Goal: Task Accomplishment & Management: Manage account settings

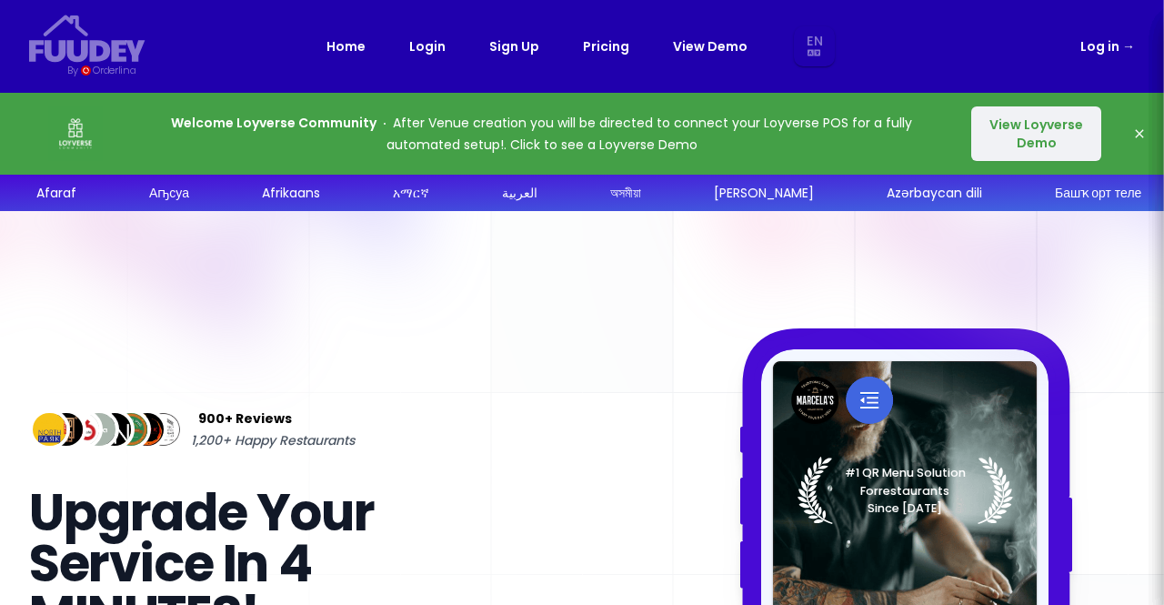
select select "en"
click at [393, 52] on div "Home Login Sign Up Pricing View Demo En Aa Ab Af Am Ar As Ay Az Ba Be Bg Bh Bi …" at bounding box center [581, 46] width 511 height 41
click at [431, 43] on link "Login" at bounding box center [427, 46] width 36 height 22
select select "en"
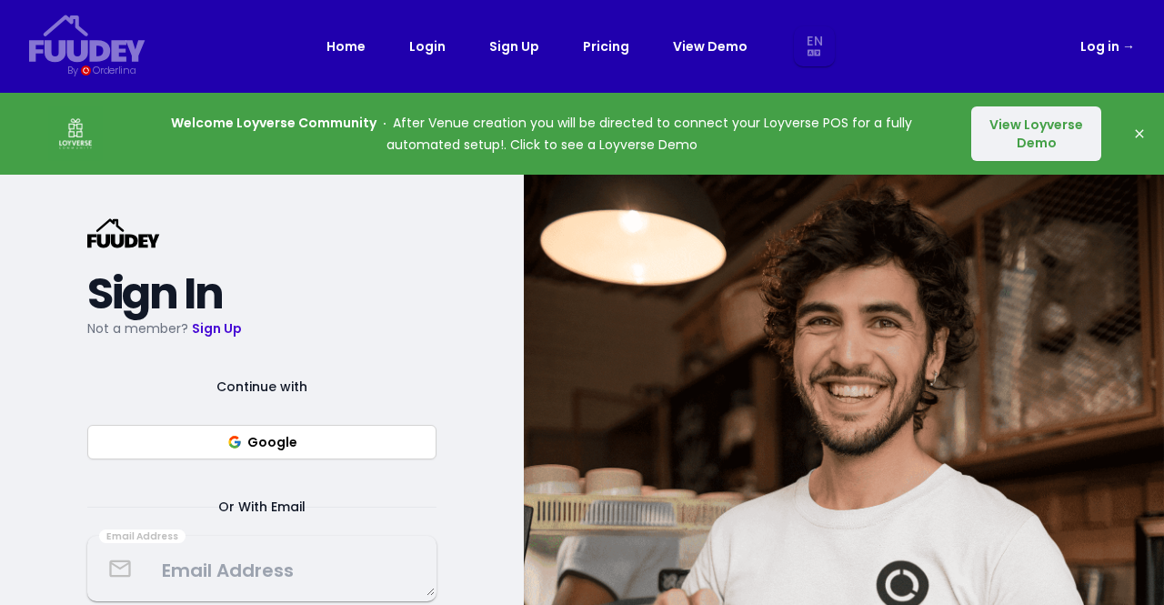
scroll to position [115, 0]
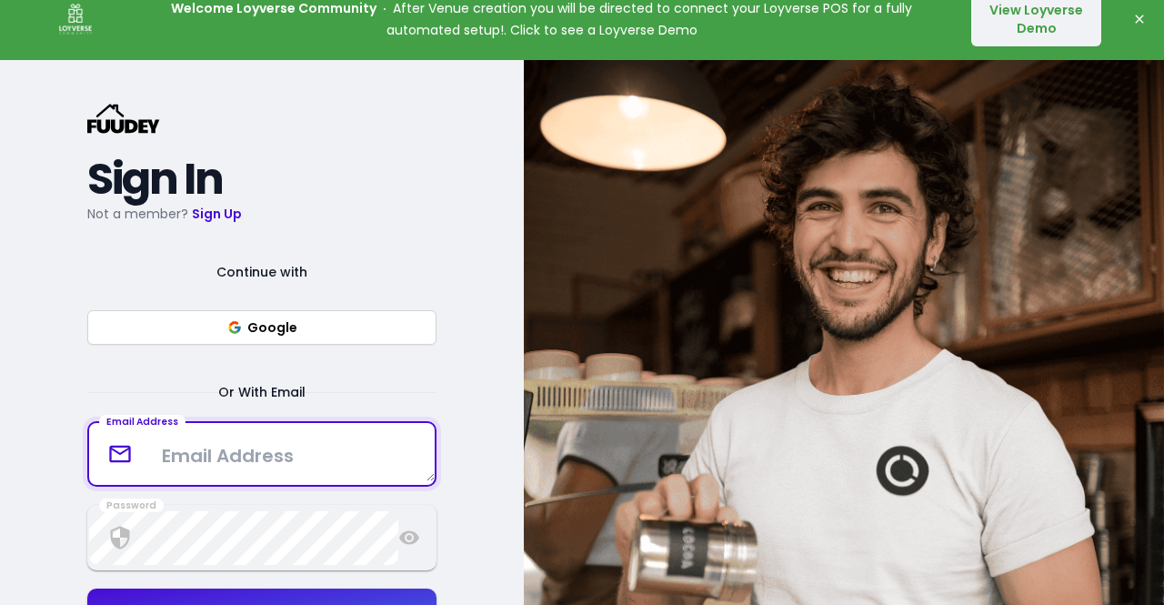
click at [273, 457] on textarea at bounding box center [262, 454] width 346 height 54
type textarea "bobavi"
select select "en"
type textarea "[EMAIL_ADDRESS][DOMAIN_NAME]"
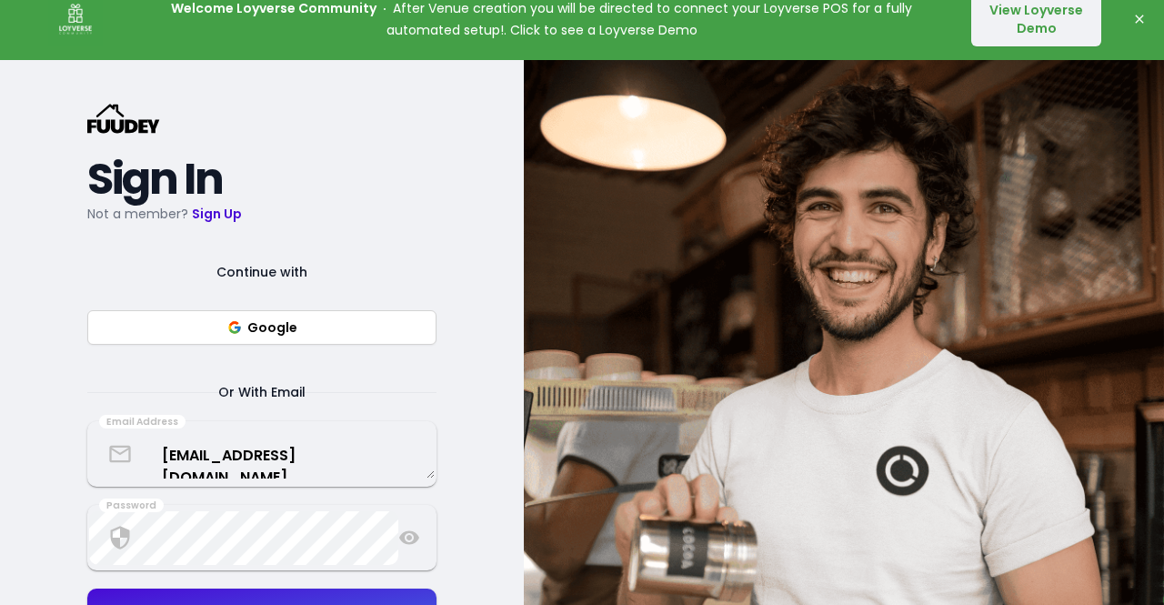
click at [424, 315] on button "Google" at bounding box center [261, 327] width 349 height 35
click at [278, 152] on div "{/* Added fill="currentColor" here */} {/* This rectangle defines the backgroun…" at bounding box center [261, 164] width 349 height 121
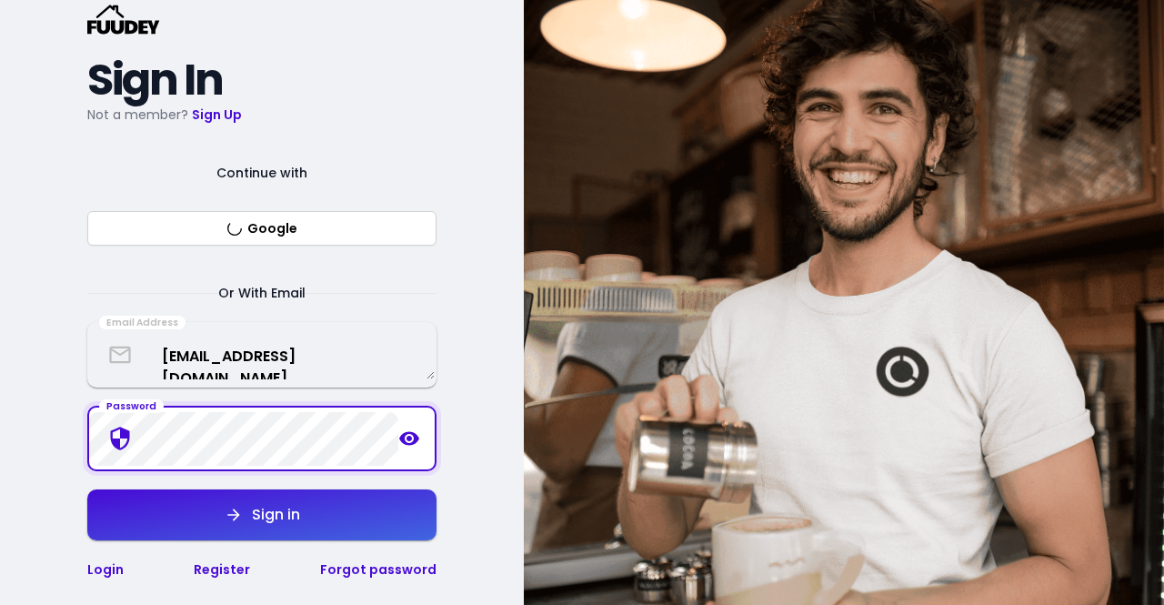
scroll to position [215, 0]
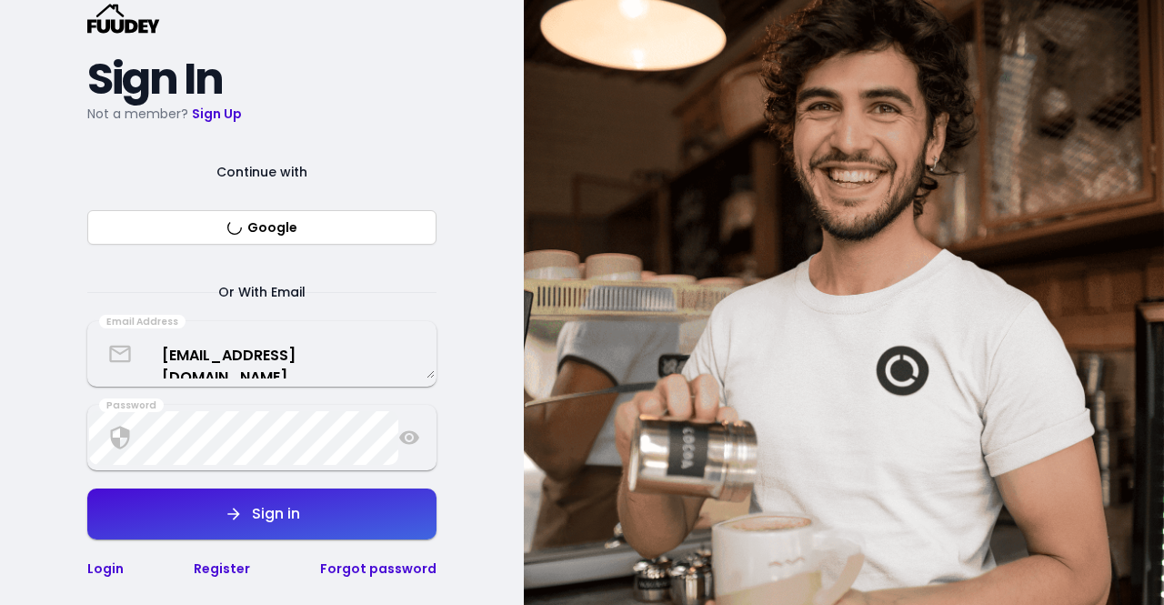
click at [286, 506] on div "Sign in" at bounding box center [271, 513] width 57 height 15
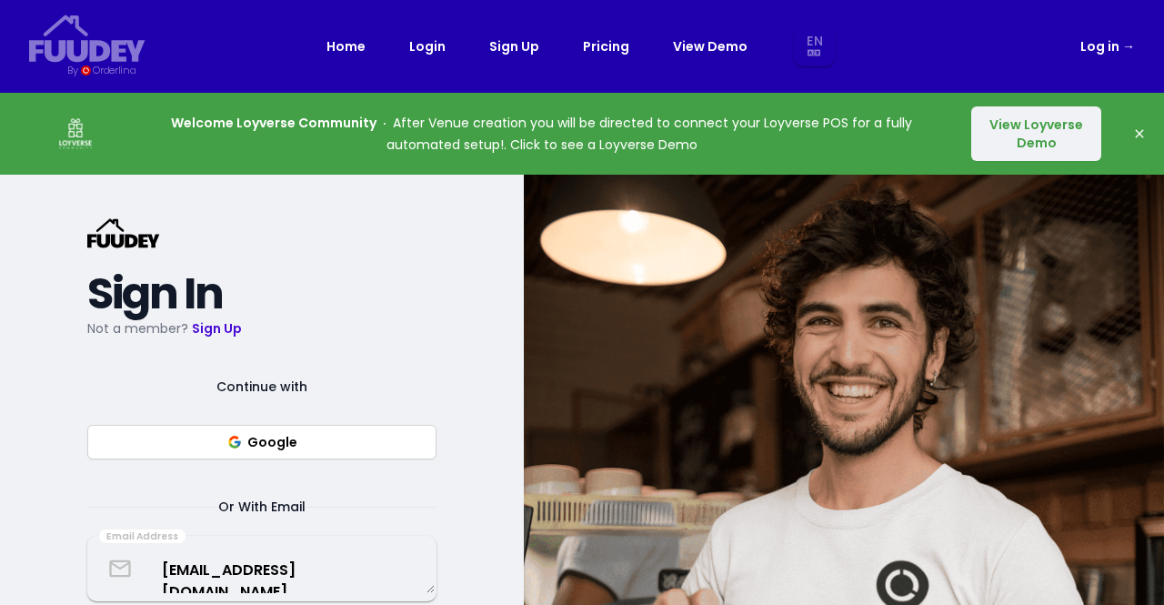
select select "en"
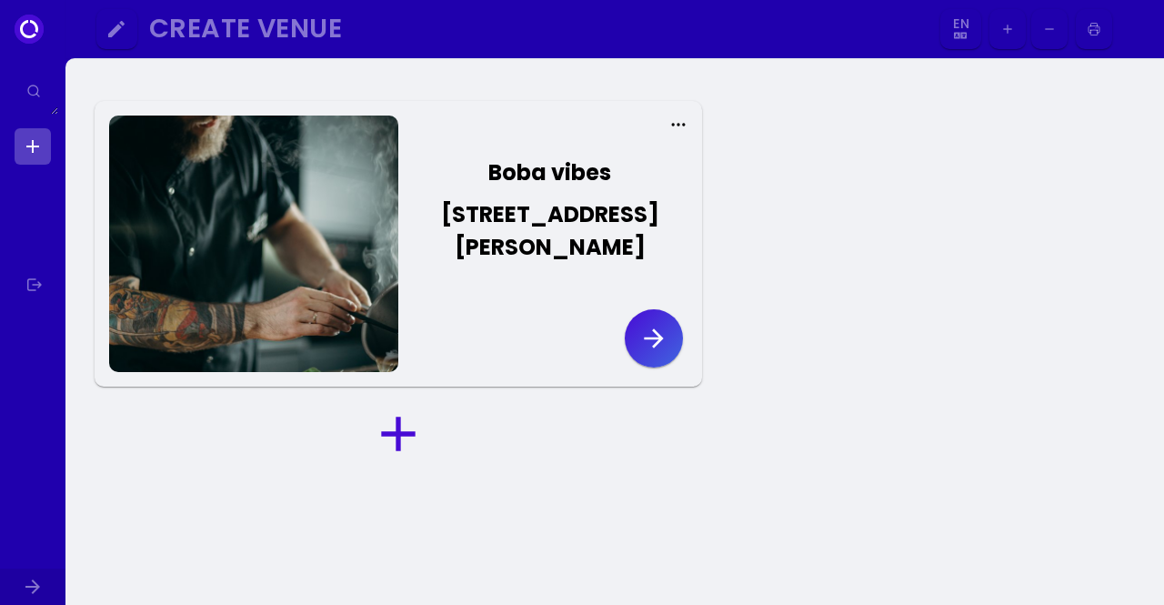
select select "en"
click at [681, 127] on icon at bounding box center [678, 124] width 18 height 18
select select "en"
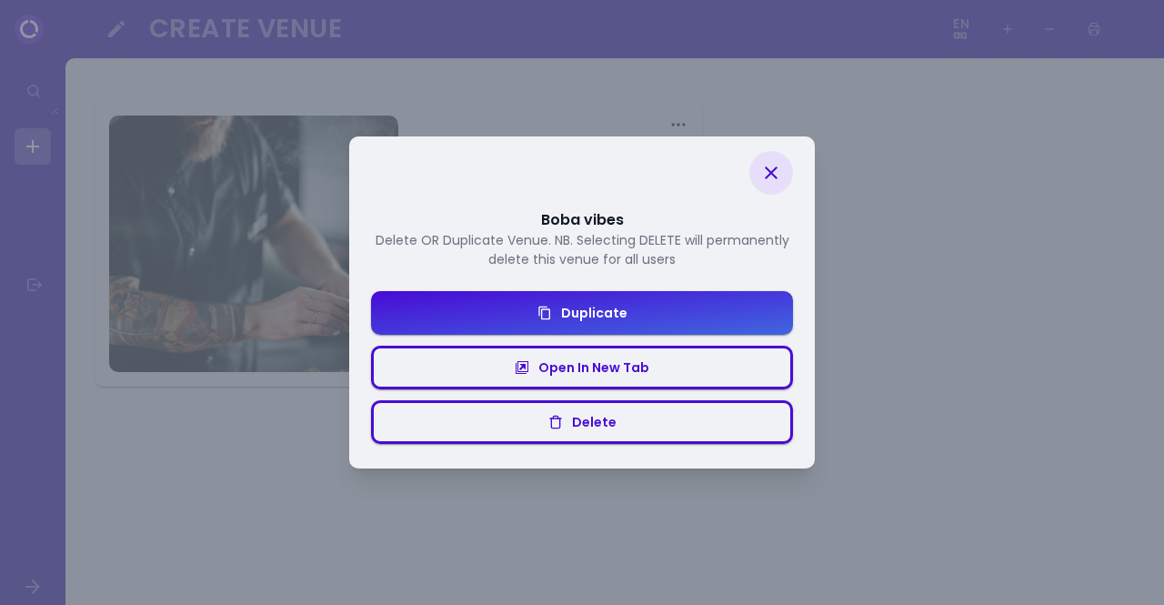
click at [959, 351] on div "Boba vibes Delete OR Duplicate Venue. NB. Selecting DELETE will permanently del…" at bounding box center [582, 302] width 1164 height 605
select select "en"
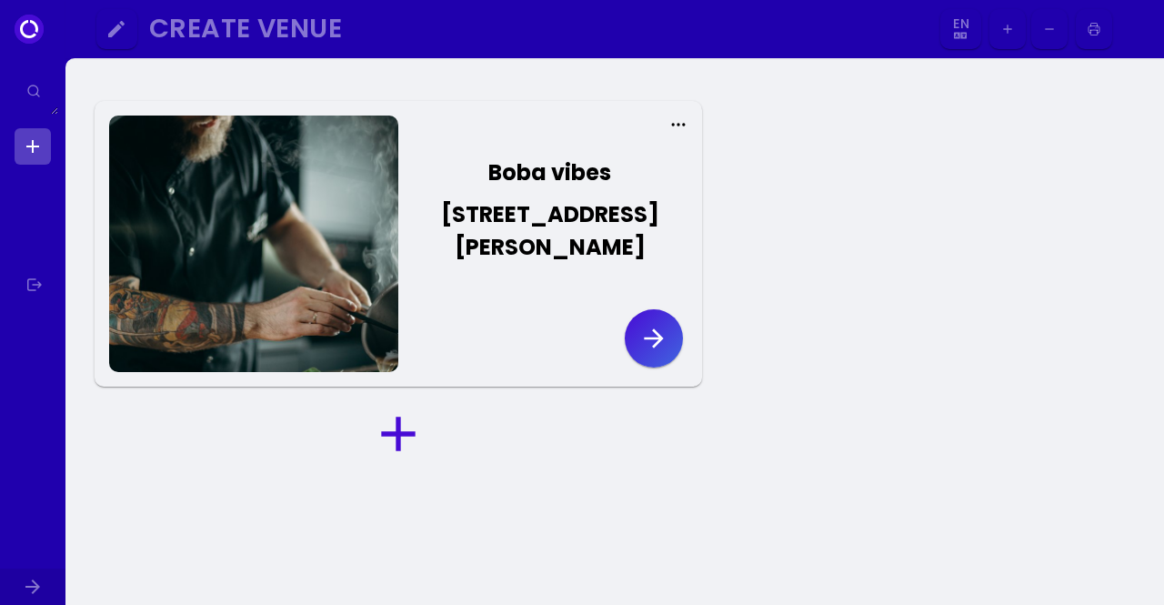
click at [36, 150] on link at bounding box center [33, 146] width 36 height 36
select select "en"
click at [677, 309] on button "button" at bounding box center [654, 338] width 58 height 58
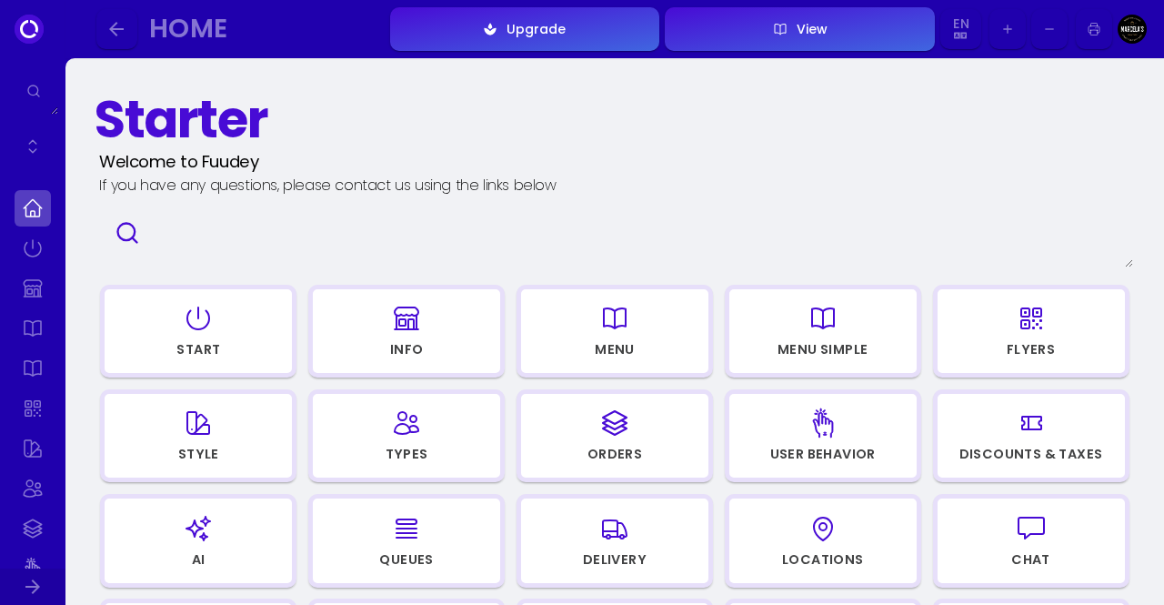
click at [411, 319] on icon "button" at bounding box center [407, 318] width 24 height 22
select select "[GEOGRAPHIC_DATA]"
select select "AUD"
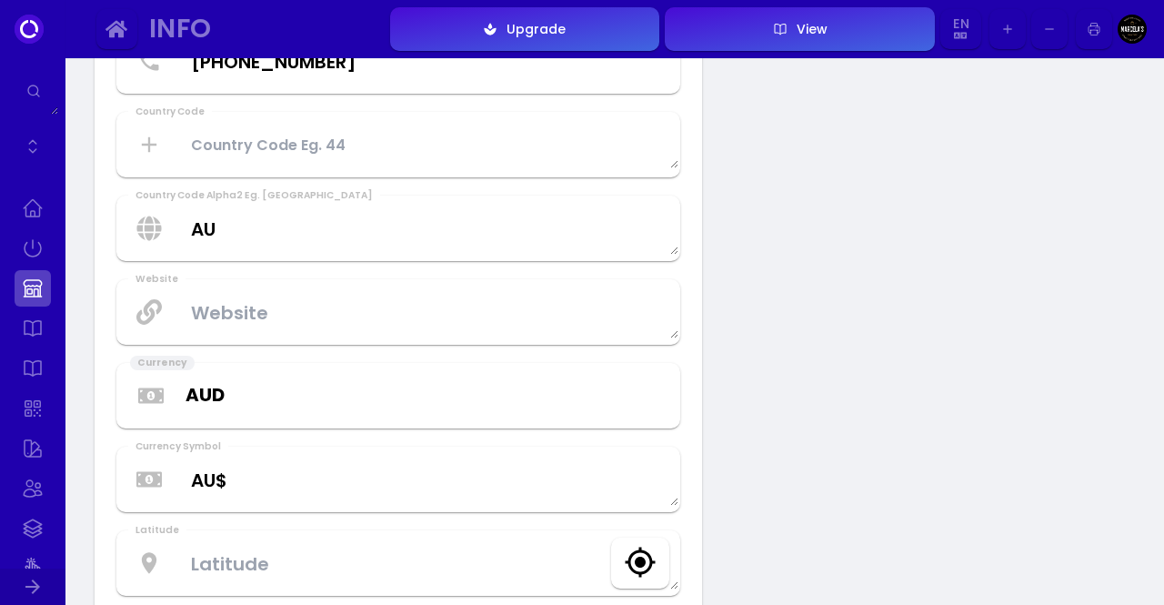
scroll to position [673, 0]
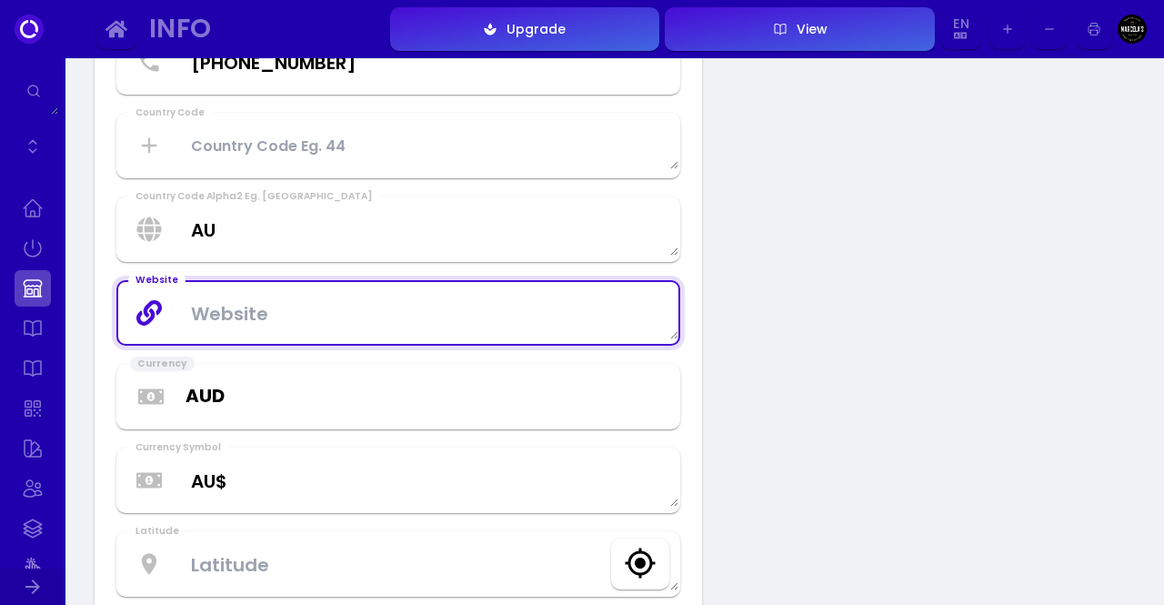
click at [318, 316] on textarea at bounding box center [398, 313] width 560 height 54
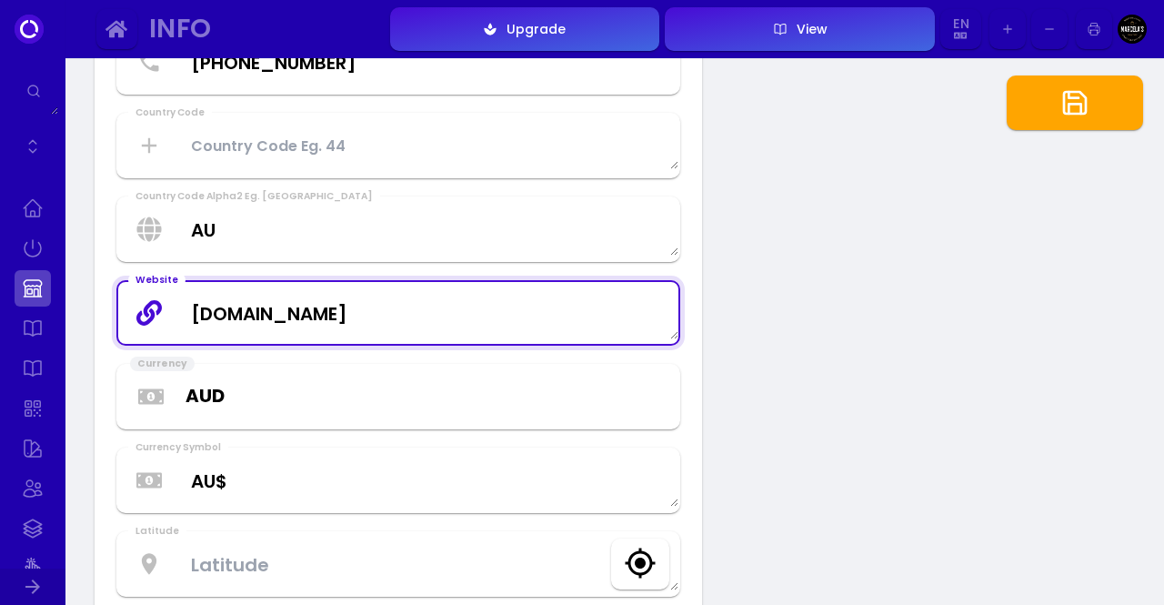
type textarea "[DOMAIN_NAME]"
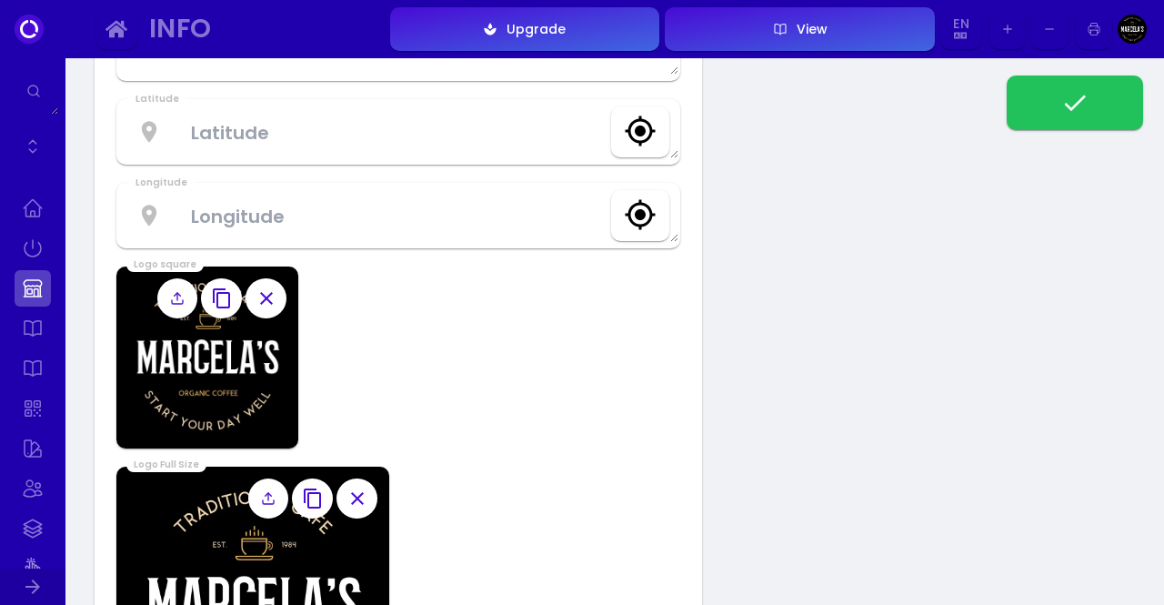
scroll to position [1193, 0]
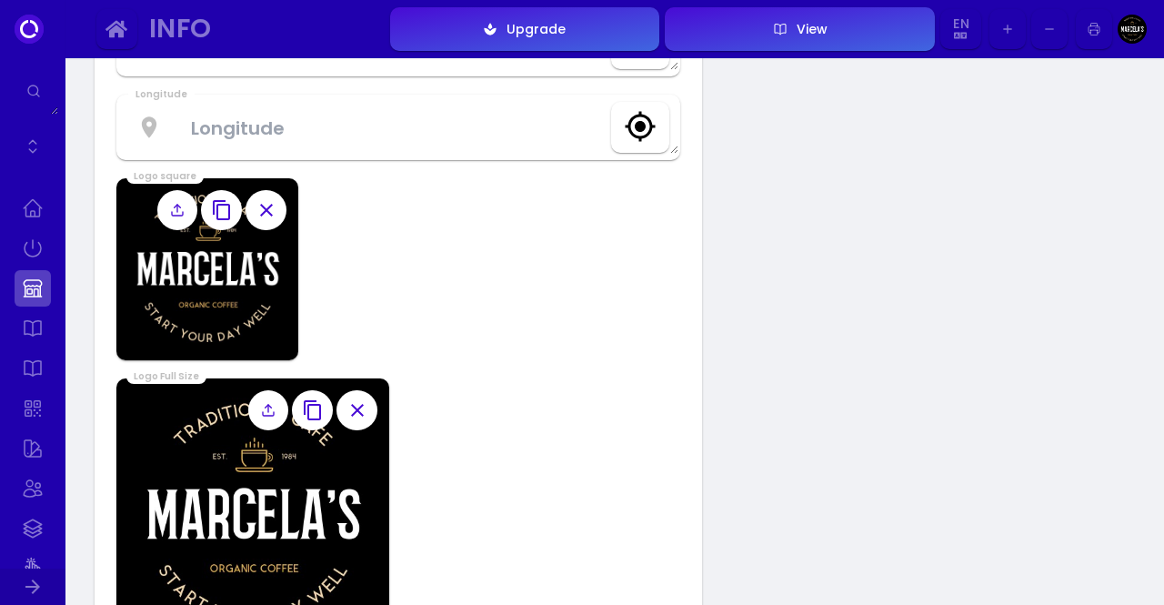
click at [276, 209] on button "button" at bounding box center [265, 210] width 41 height 41
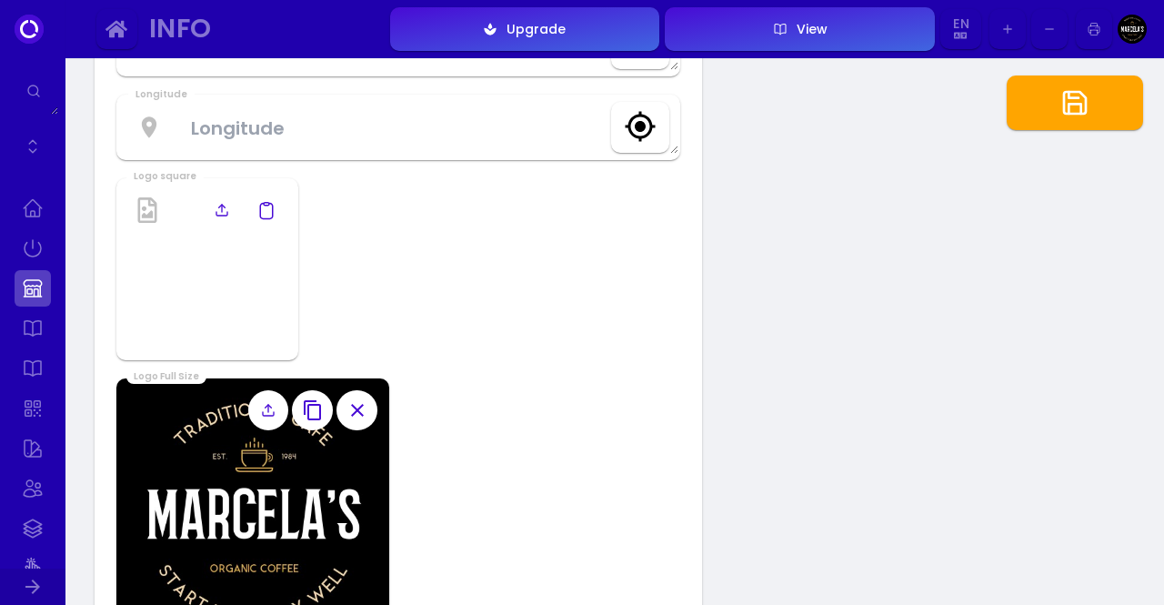
click at [216, 209] on icon at bounding box center [222, 210] width 15 height 15
click at [0, 0] on input "file" at bounding box center [0, 0] width 0 height 0
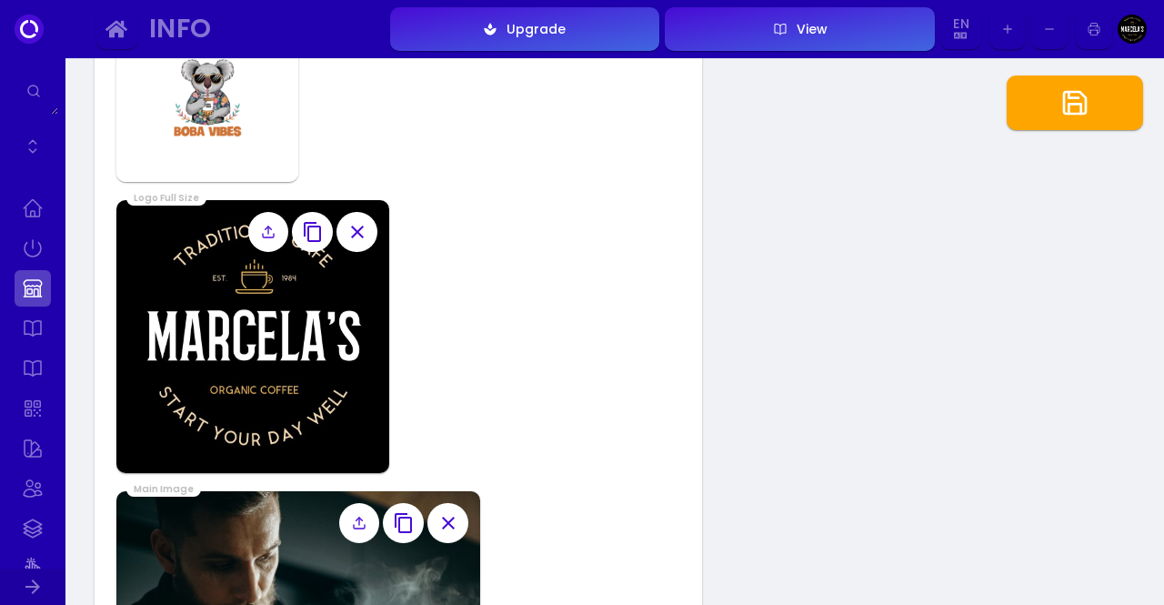
scroll to position [1266, 0]
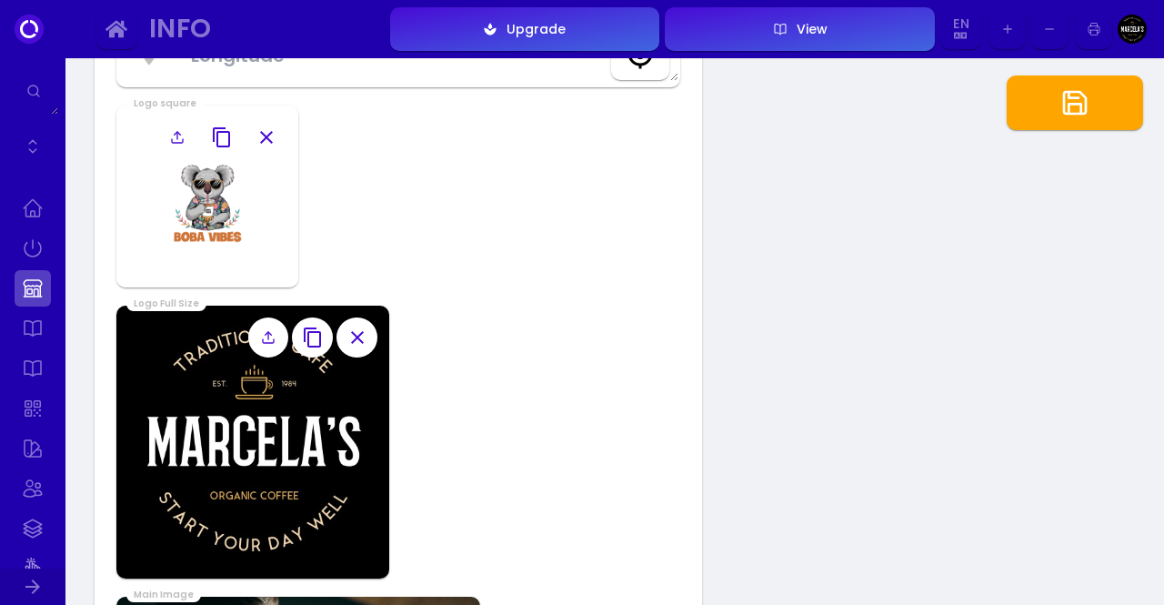
click at [356, 340] on icon "button" at bounding box center [357, 337] width 22 height 22
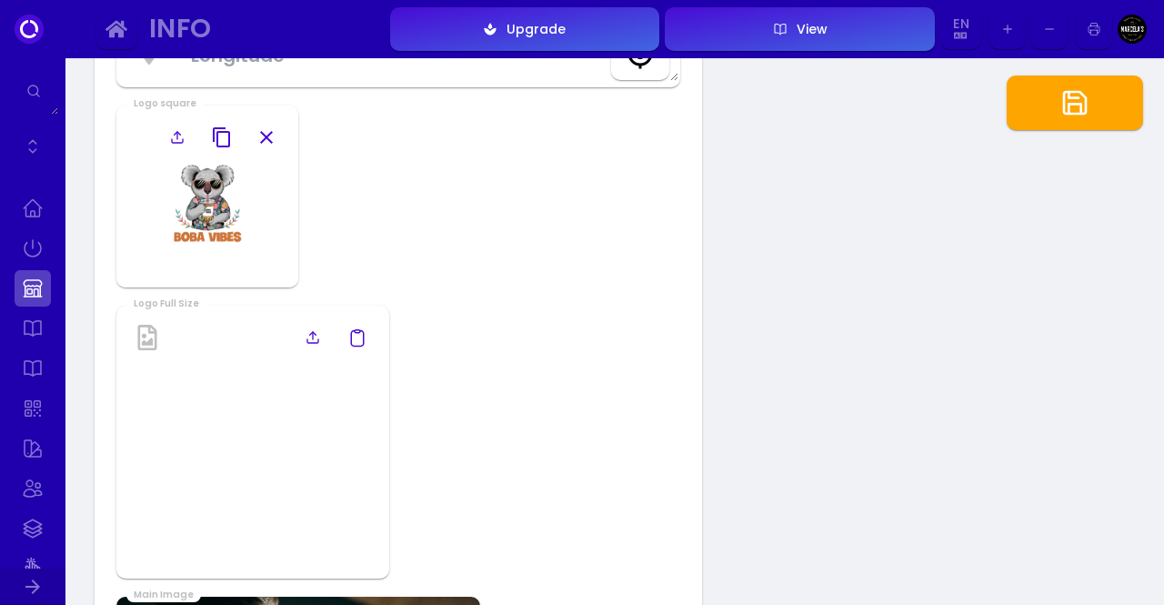
click at [300, 345] on label at bounding box center [312, 337] width 41 height 41
click at [0, 0] on input "file" at bounding box center [0, 0] width 0 height 0
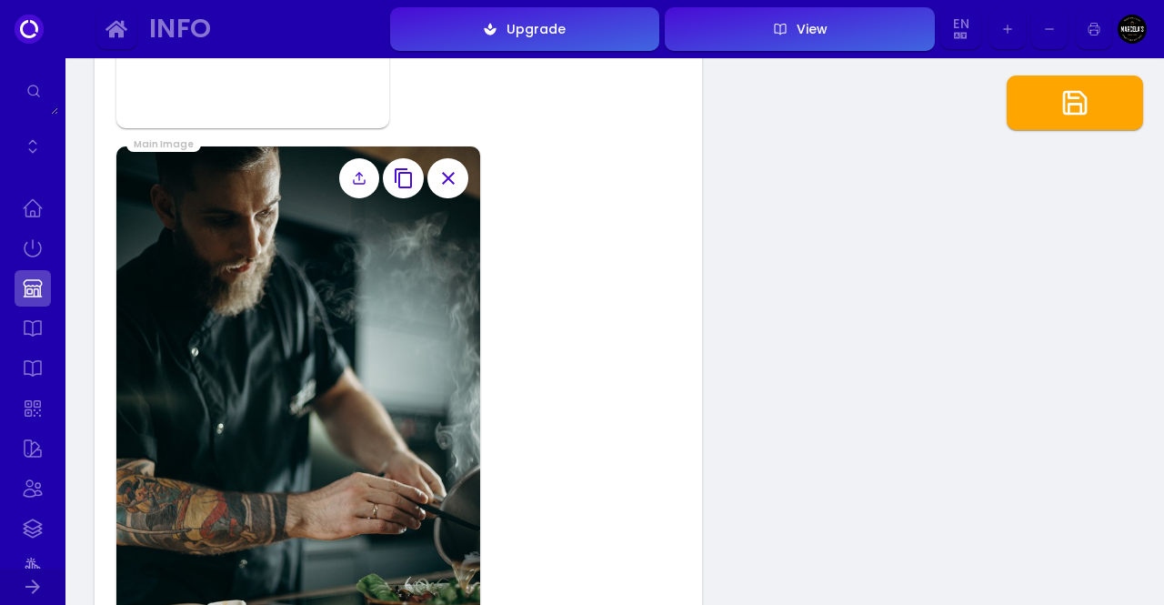
scroll to position [1664, 0]
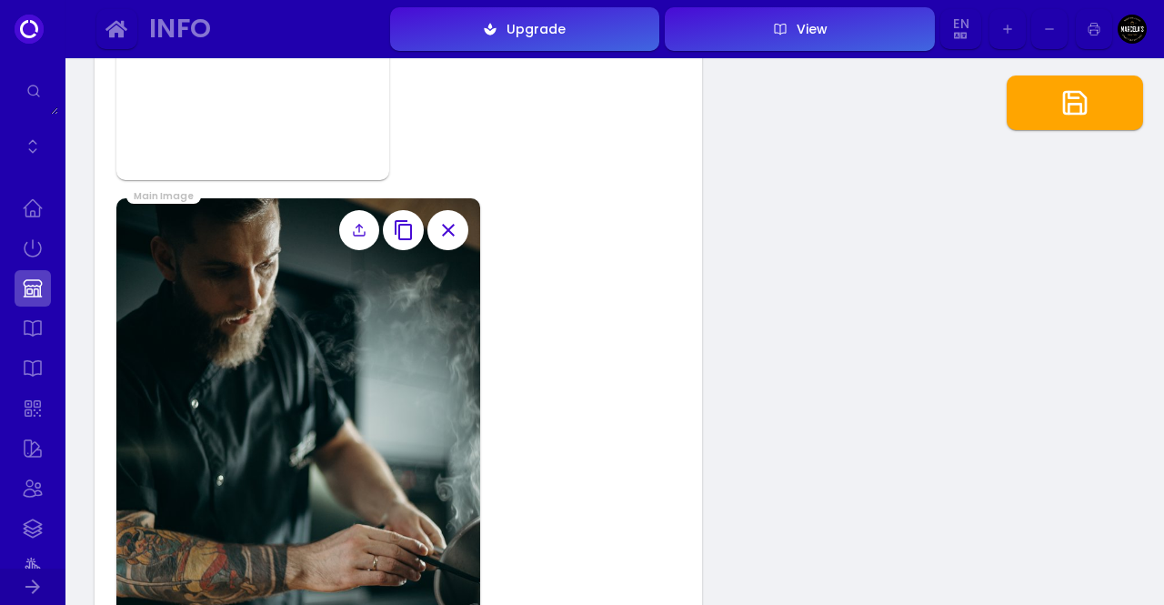
click at [462, 230] on button "button" at bounding box center [447, 230] width 41 height 41
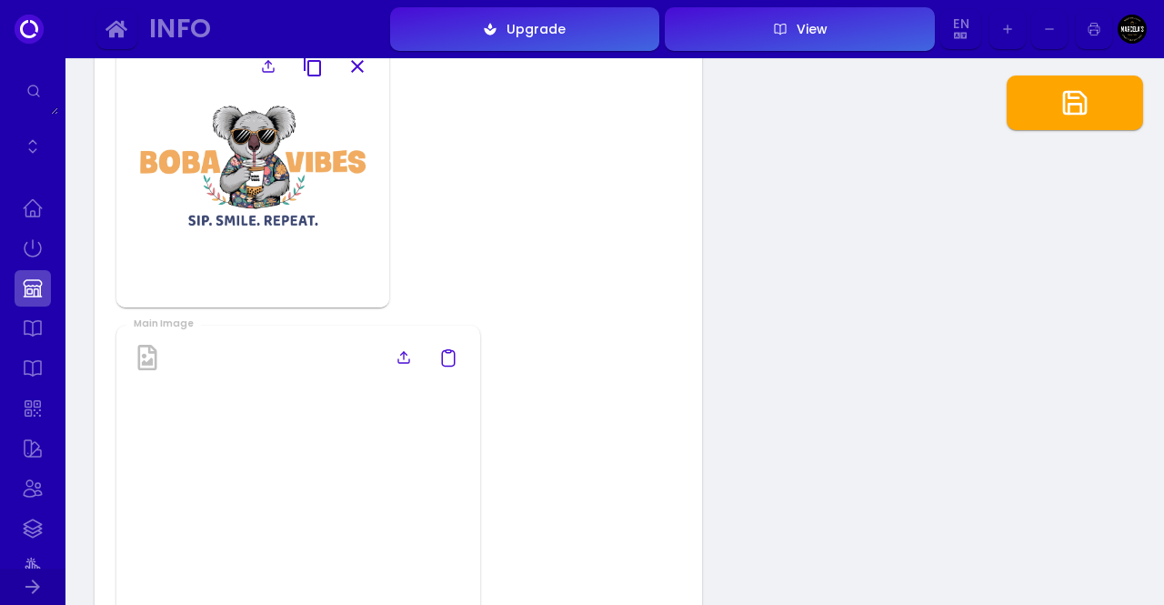
scroll to position [1538, 0]
click at [400, 359] on icon at bounding box center [403, 356] width 15 height 15
click at [0, 0] on input "file" at bounding box center [0, 0] width 0 height 0
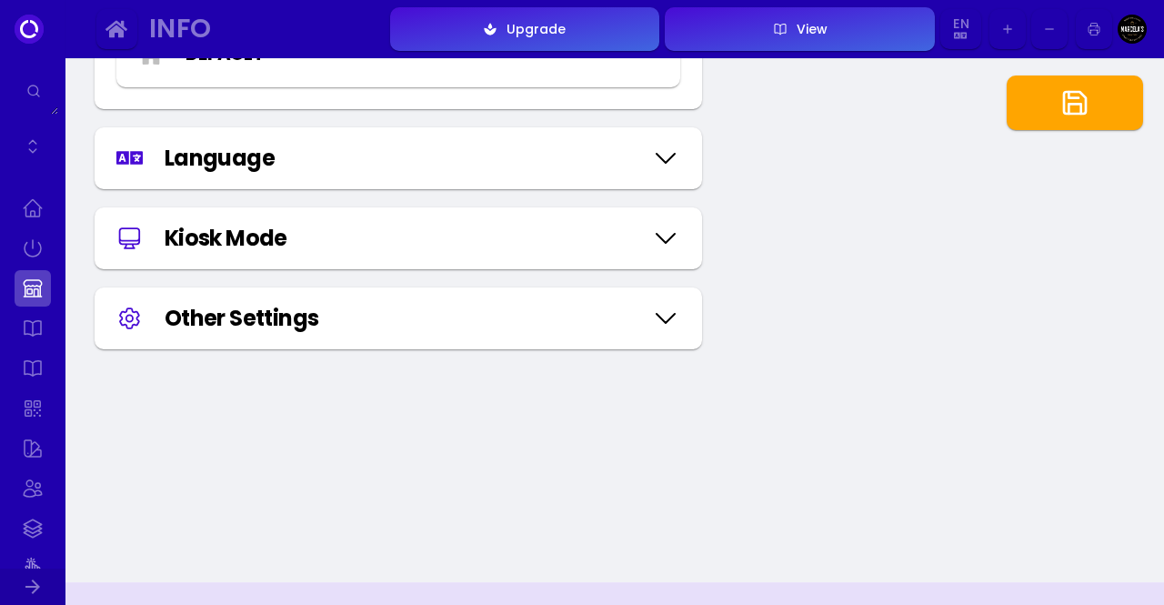
scroll to position [2223, 0]
click at [669, 182] on icon at bounding box center [665, 157] width 29 height 91
select select "english"
select select "thai"
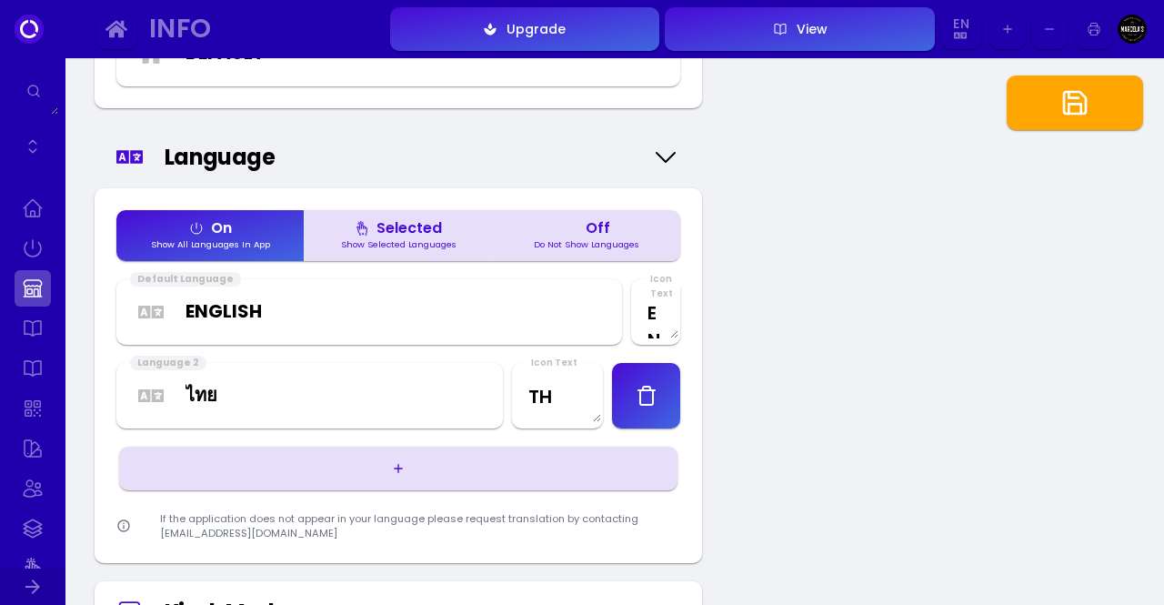
click at [642, 394] on icon "button" at bounding box center [647, 396] width 22 height 22
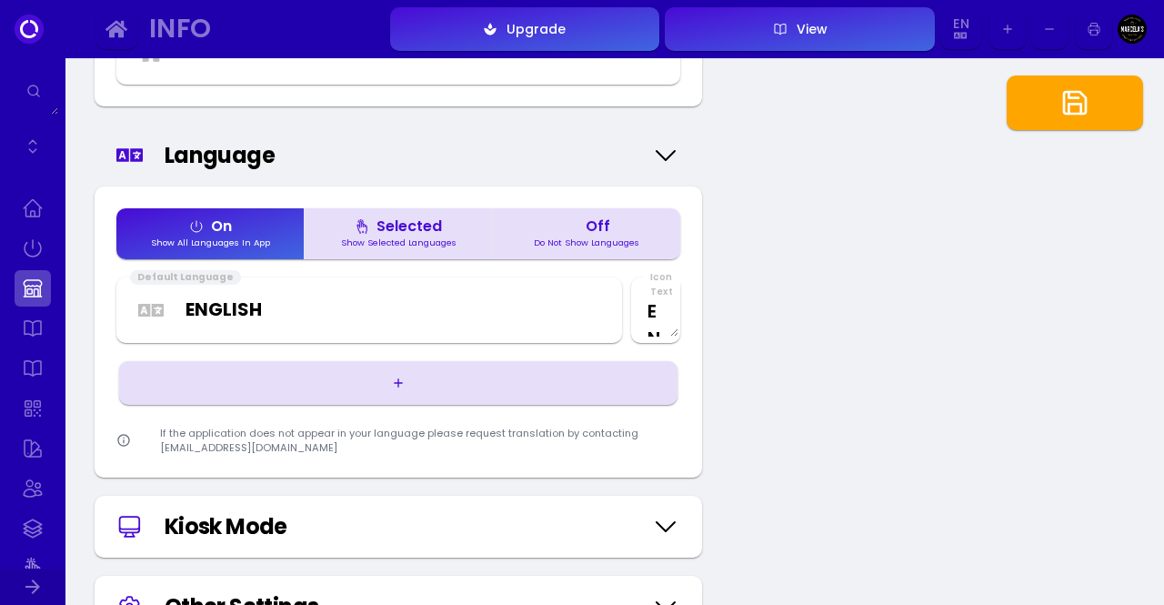
scroll to position [2409, 0]
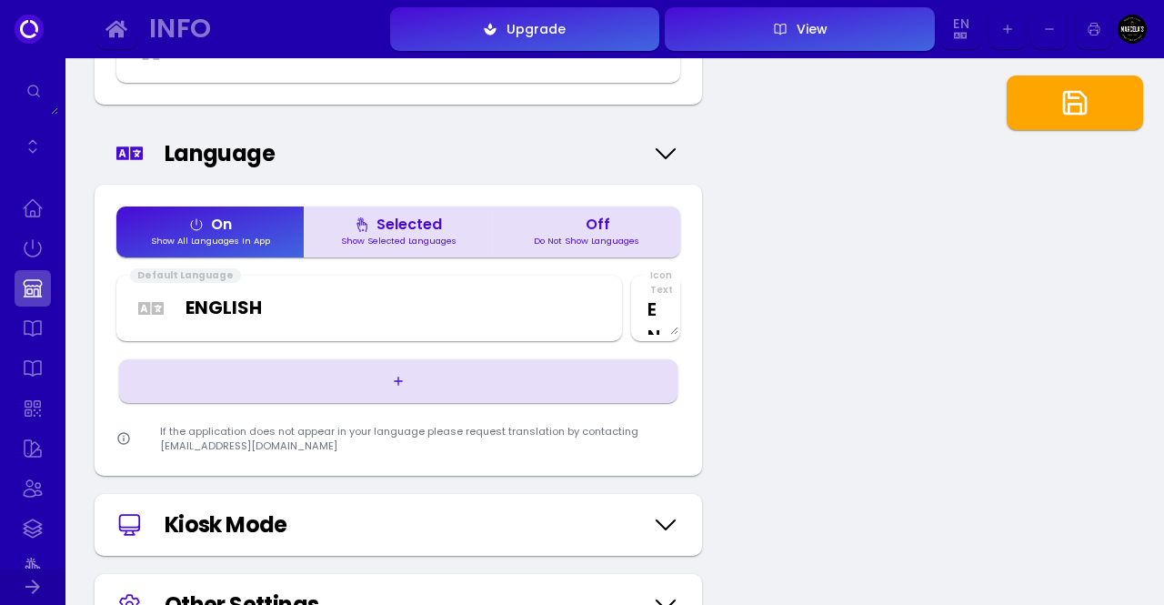
click at [424, 508] on div "Kiosk Mode" at bounding box center [403, 524] width 477 height 33
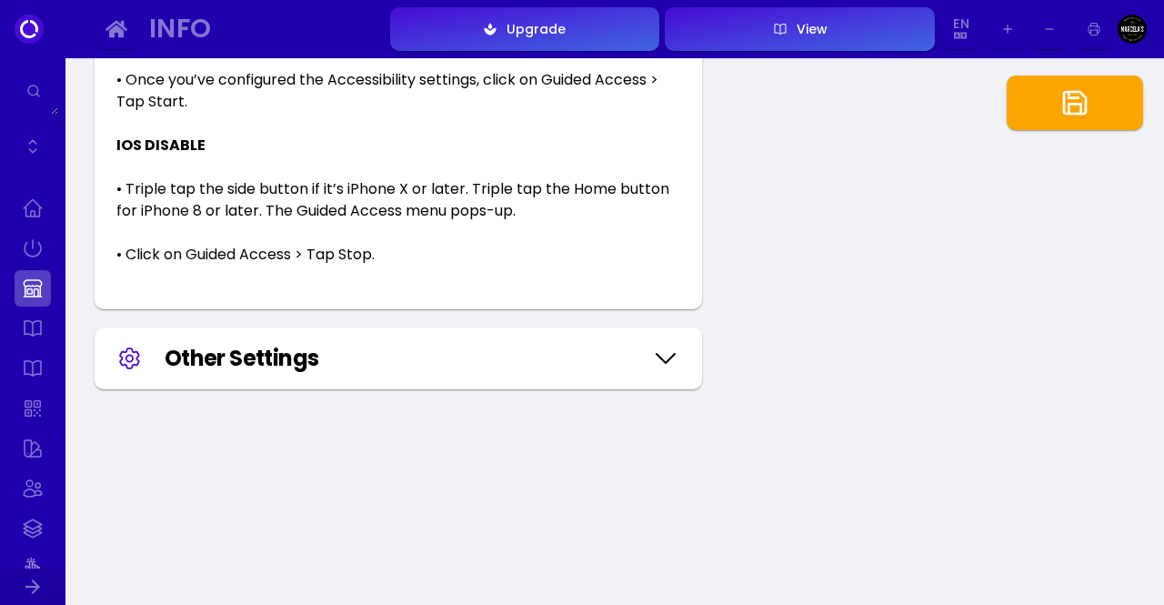
scroll to position [4464, 0]
click at [384, 355] on div "Other Settings" at bounding box center [403, 360] width 477 height 33
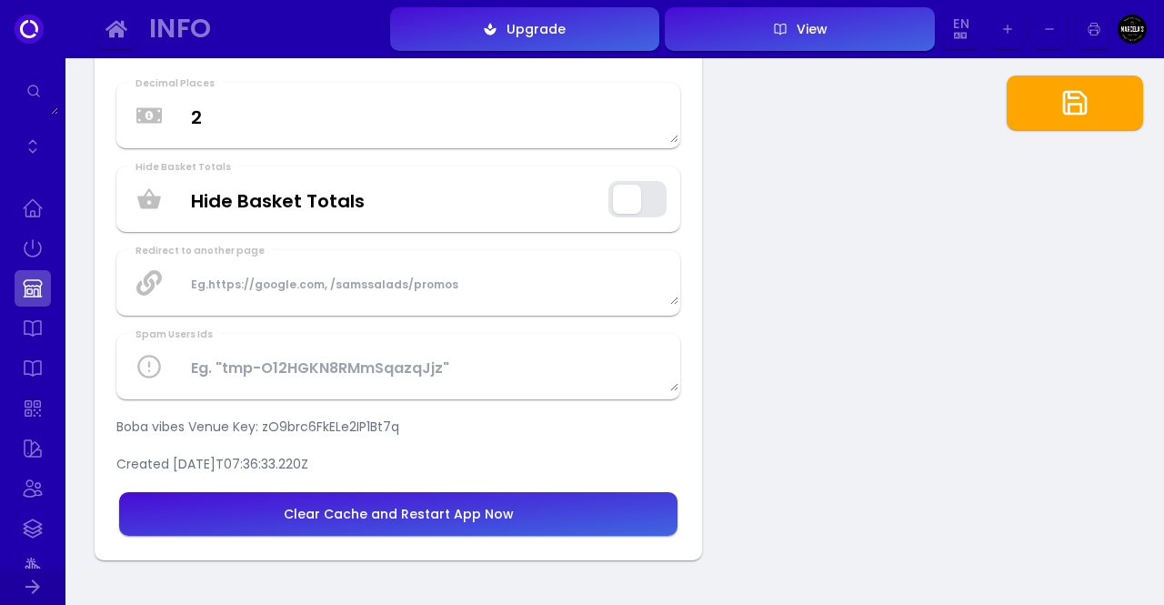
scroll to position [4814, 0]
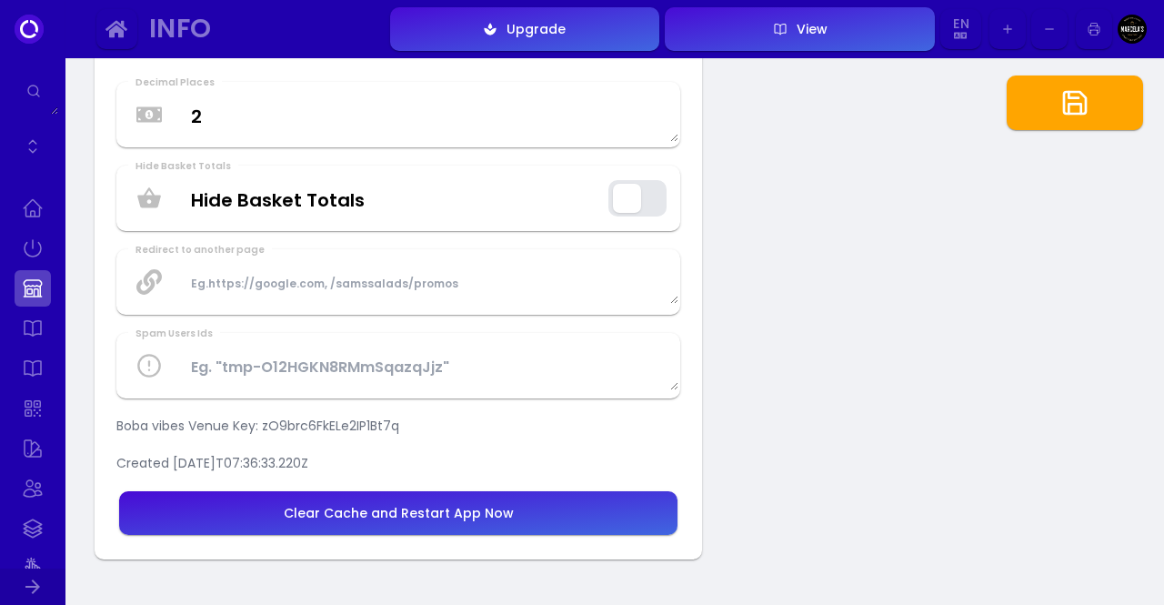
click at [635, 214] on button "button" at bounding box center [637, 198] width 58 height 36
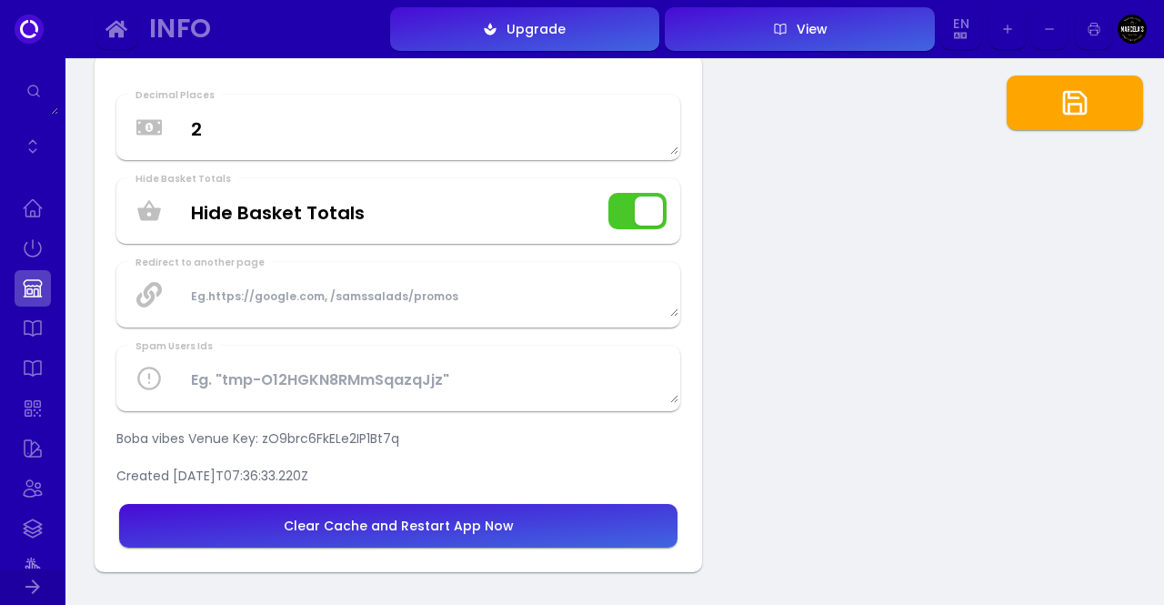
scroll to position [4800, 0]
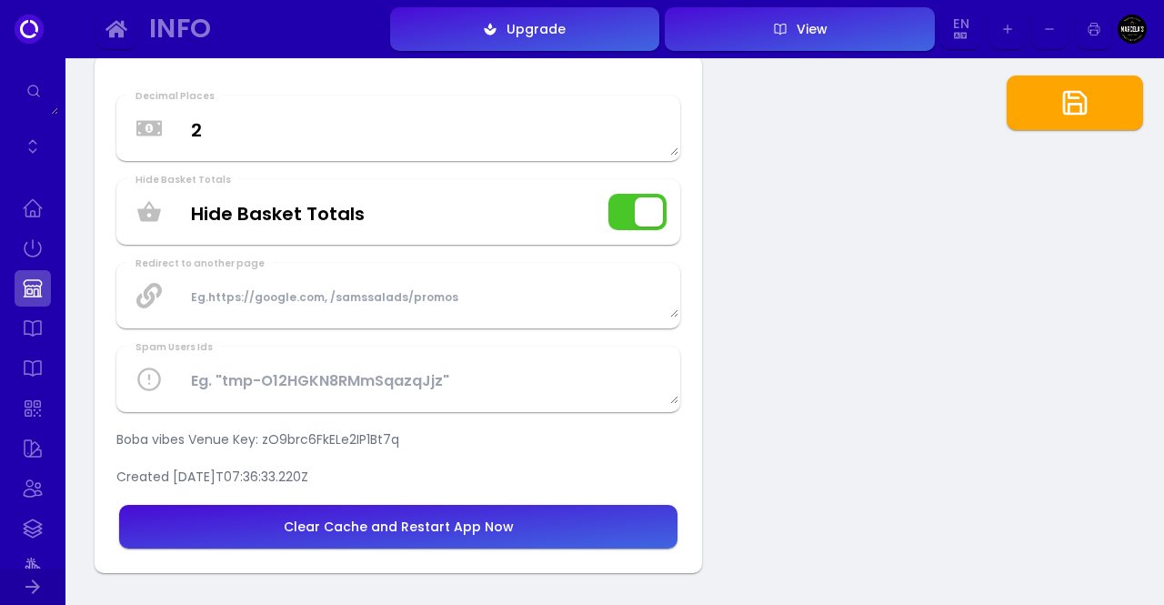
click at [501, 543] on button "Clear Cache and Restart App Now" at bounding box center [398, 527] width 558 height 44
